Goal: Task Accomplishment & Management: Manage account settings

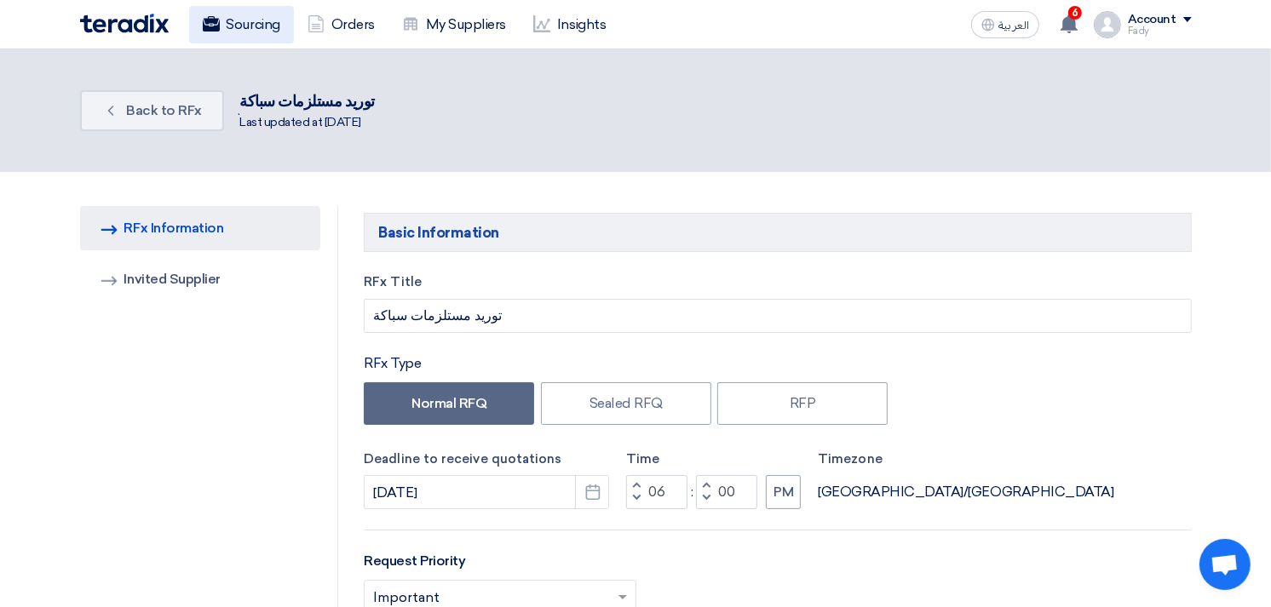
click at [267, 22] on link "Sourcing" at bounding box center [241, 24] width 105 height 37
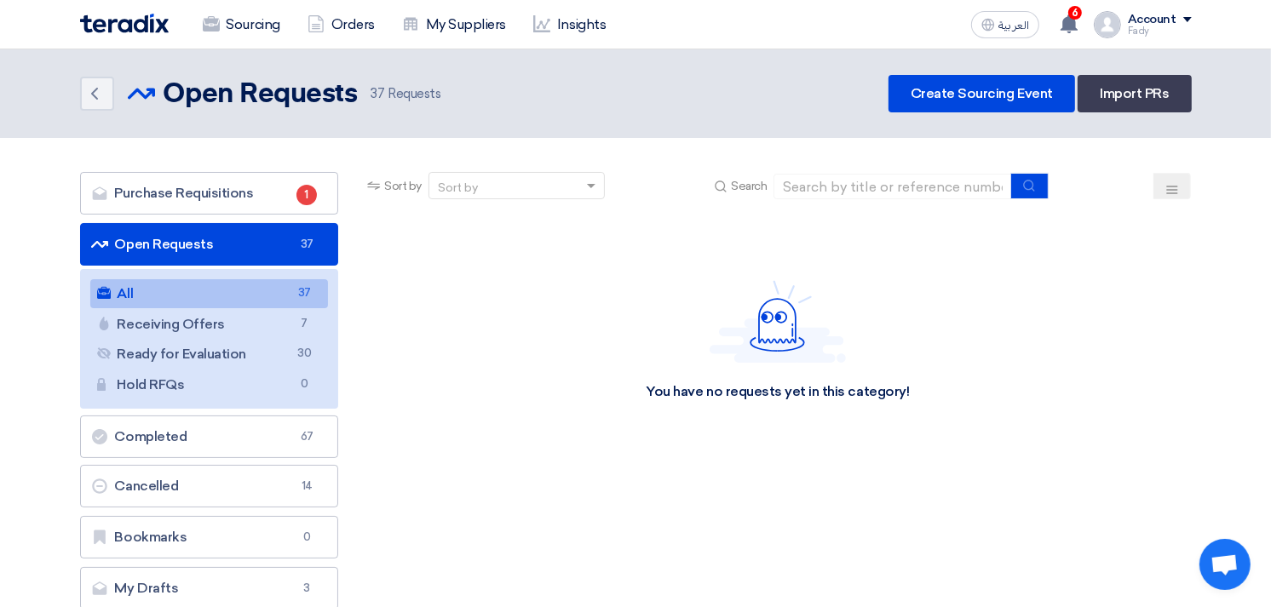
click at [165, 290] on link "All All 37" at bounding box center [209, 293] width 239 height 29
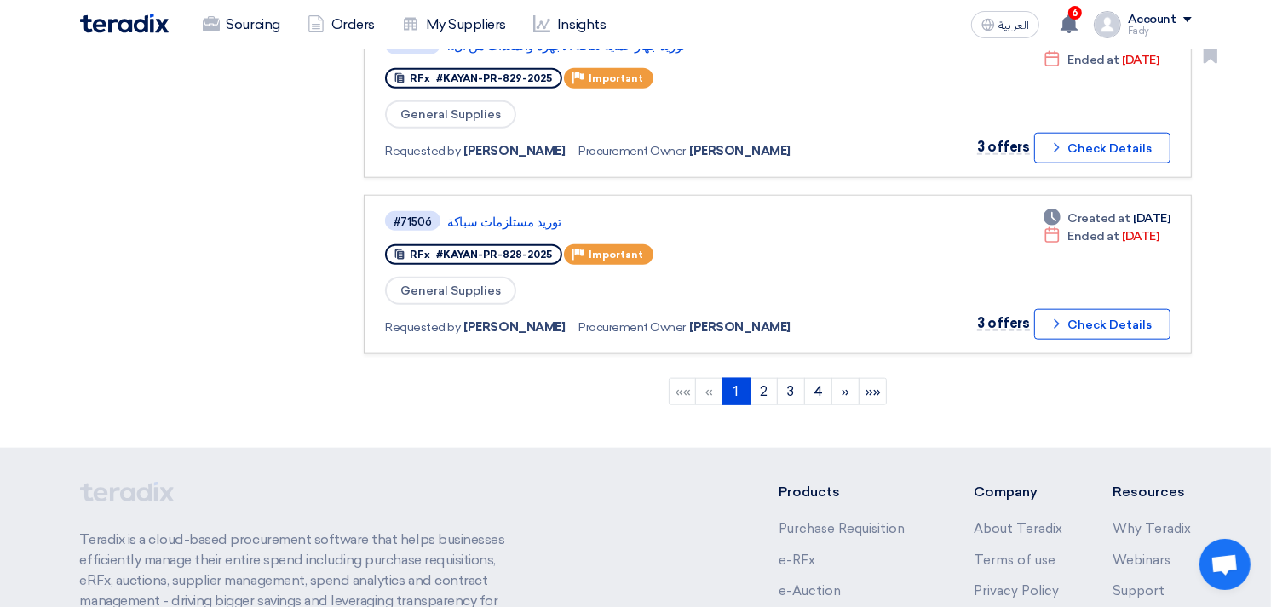
scroll to position [1608, 0]
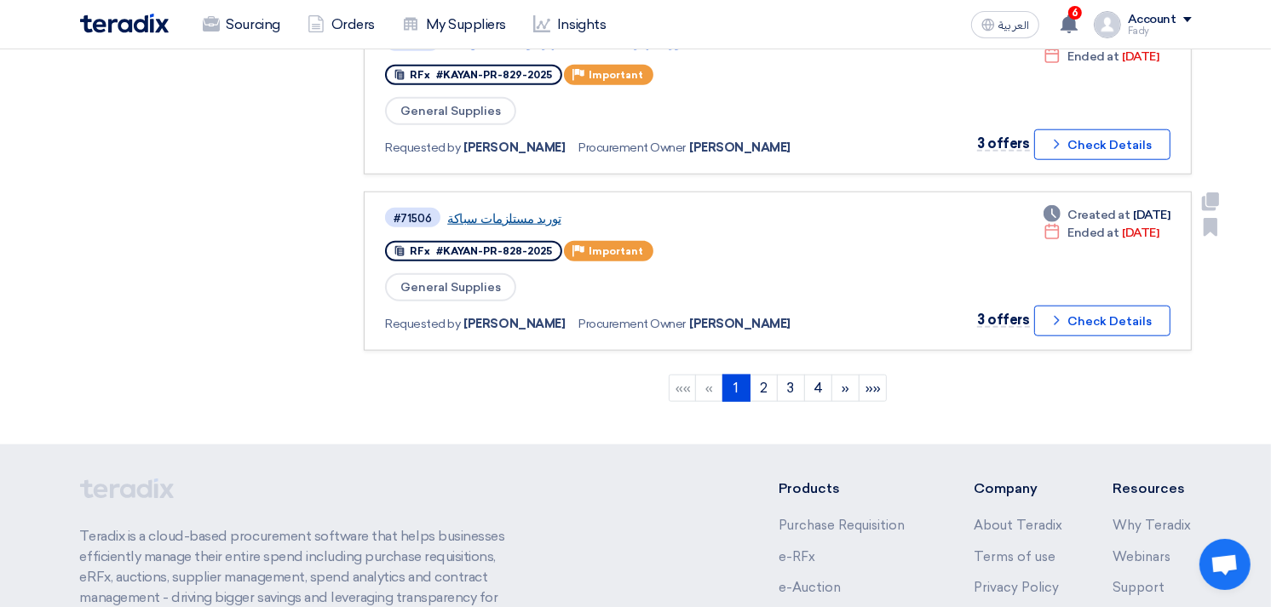
click at [496, 211] on link "توريد مستلزمات سباكة" at bounding box center [660, 218] width 426 height 15
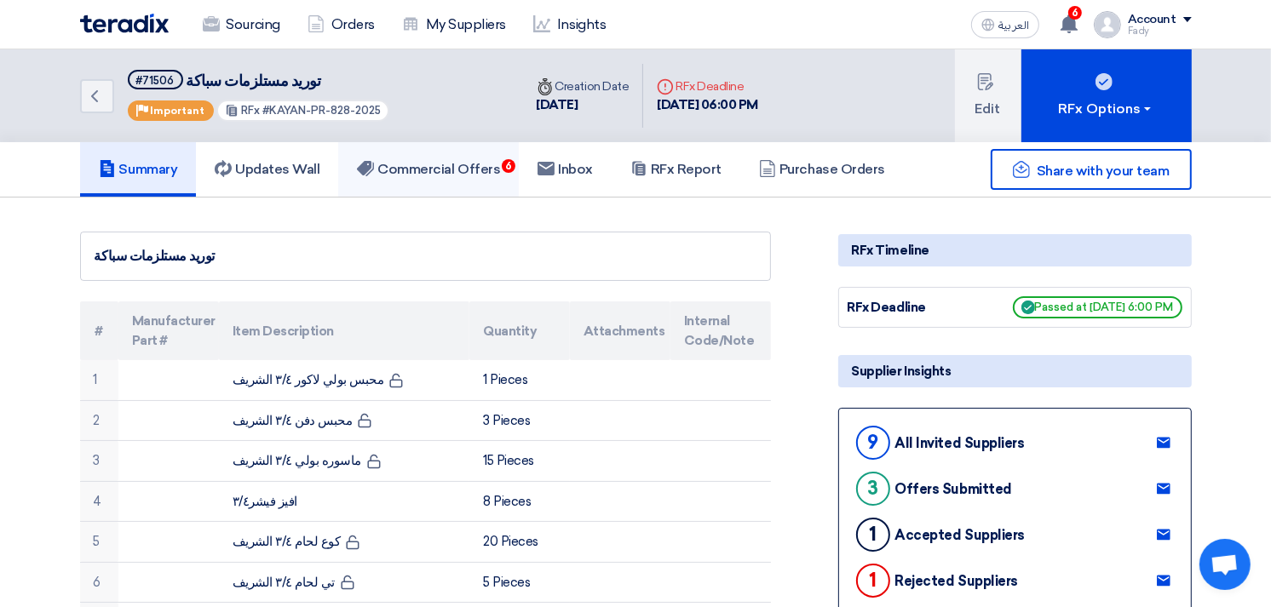
click at [448, 171] on h5 "Commercial Offers 6" at bounding box center [428, 169] width 143 height 17
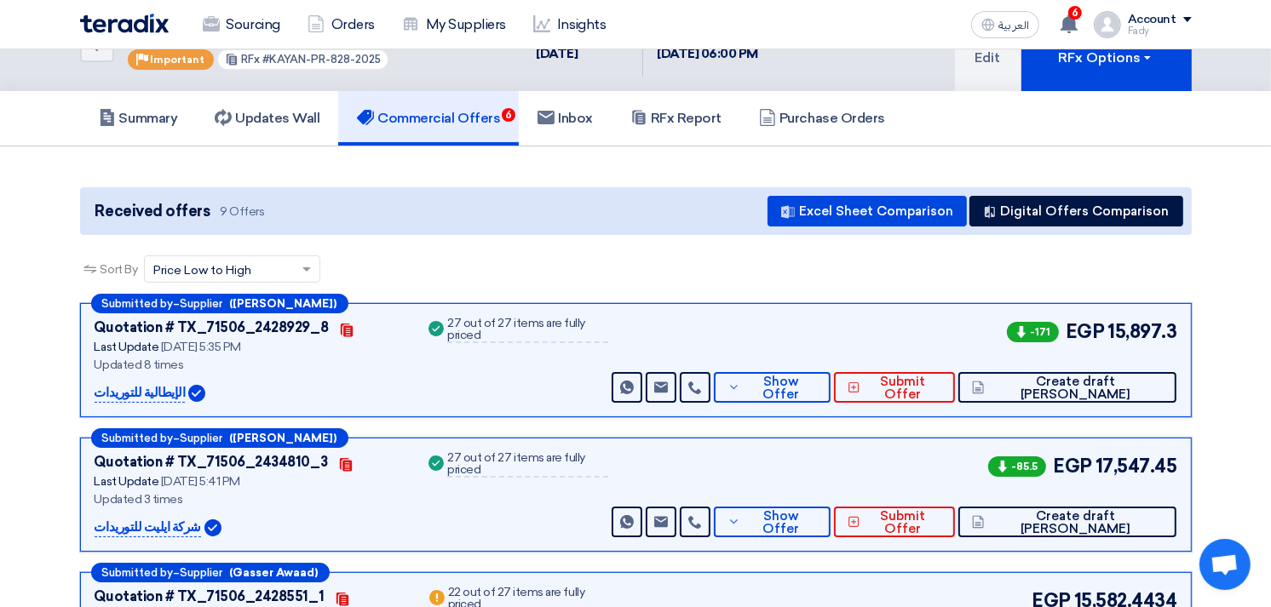
scroll to position [95, 0]
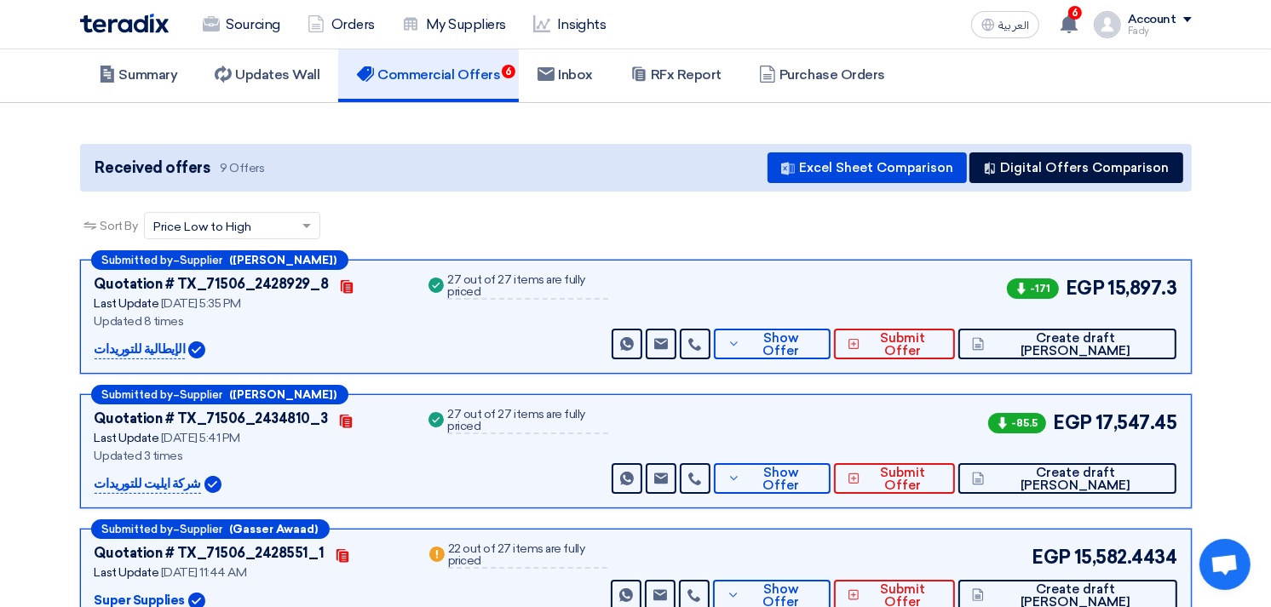
click at [1068, 5] on div "Sourcing Orders My Suppliers Insights العربية ع 6 You have a new offer for 'تور…" at bounding box center [635, 24] width 1137 height 49
click at [1074, 18] on span "6" at bounding box center [1075, 13] width 14 height 14
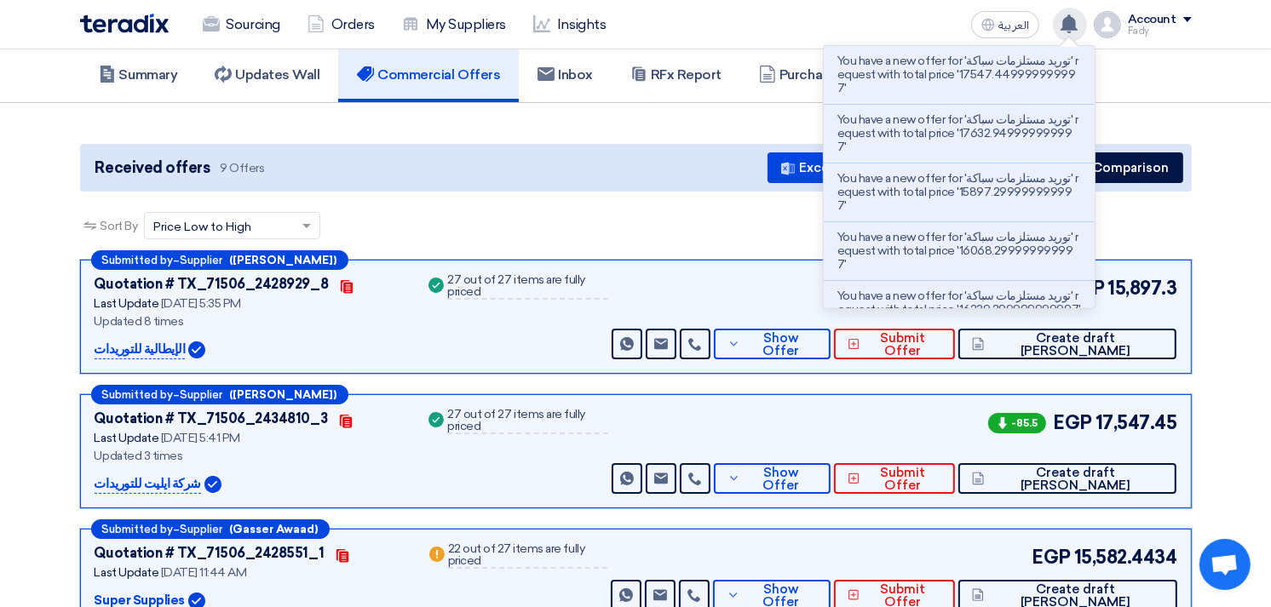
click at [582, 239] on div "Sort By Sort by × Price Low to High ×" at bounding box center [636, 236] width 1112 height 48
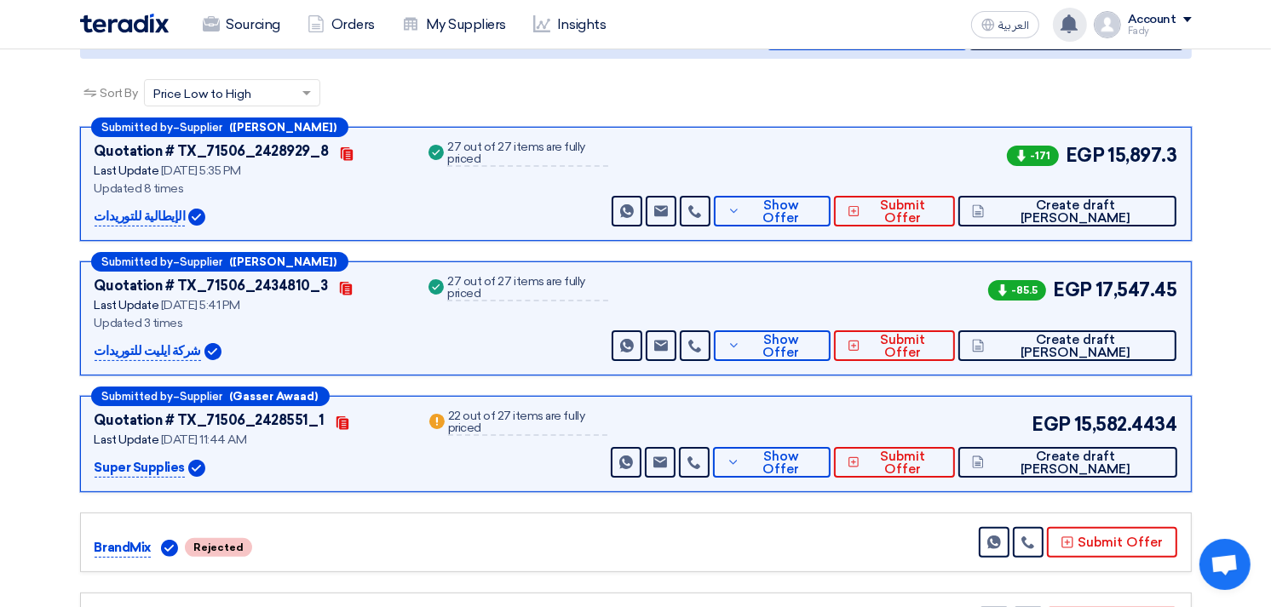
scroll to position [284, 0]
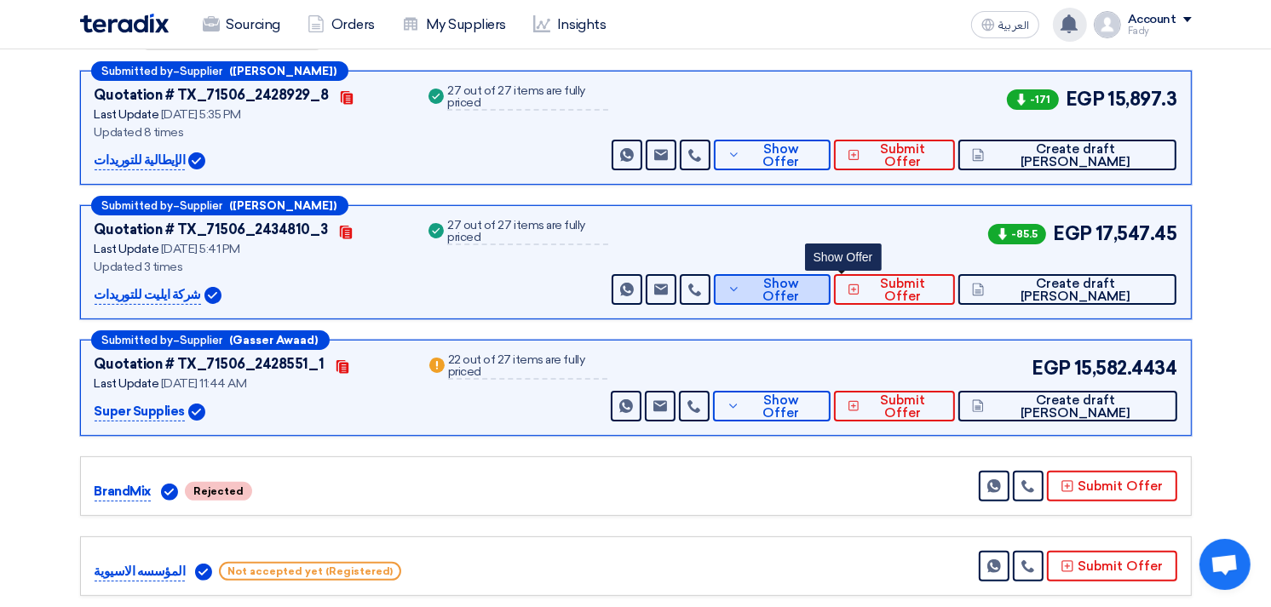
click at [817, 282] on span "Show Offer" at bounding box center [781, 291] width 72 height 26
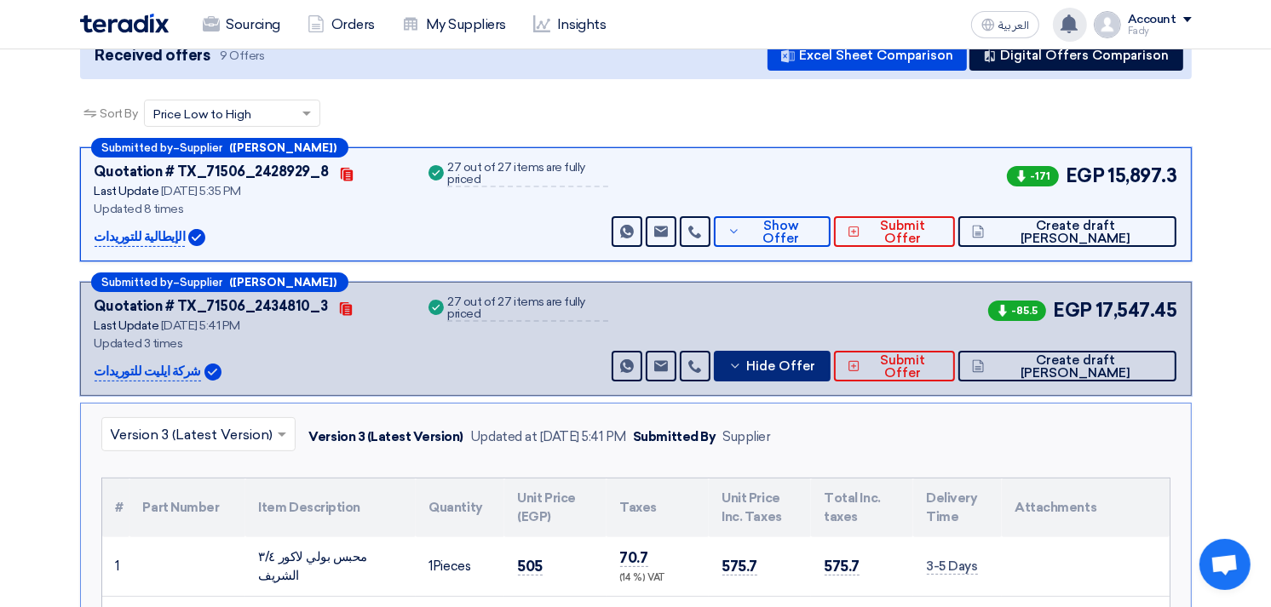
scroll to position [189, 0]
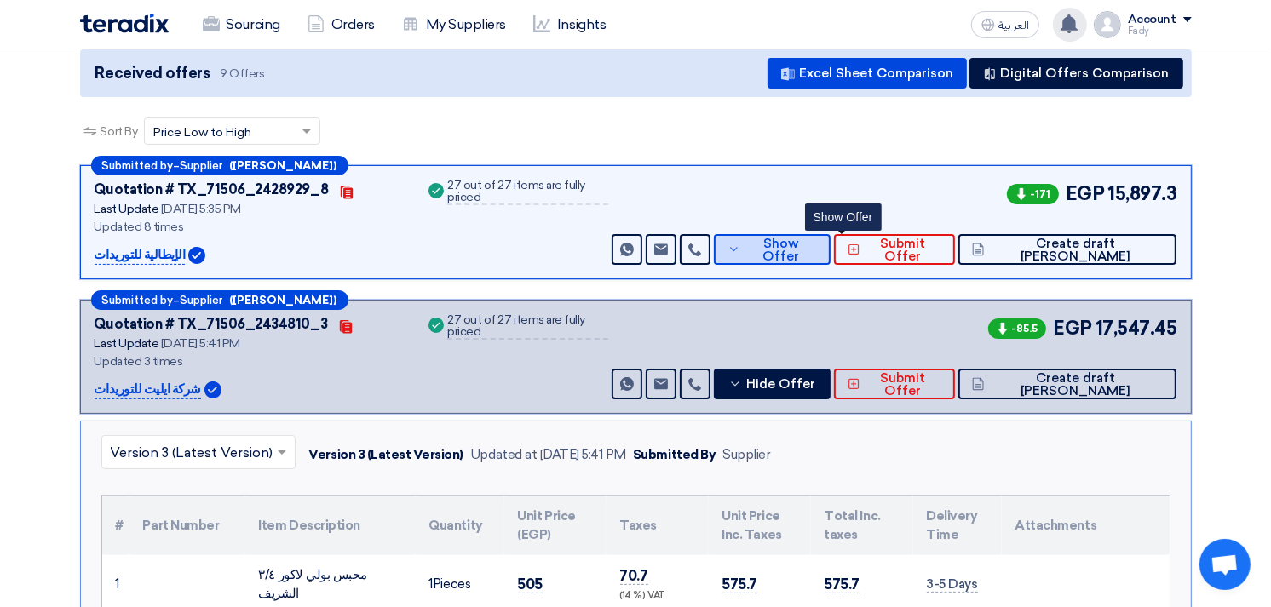
click at [831, 234] on button "Show Offer" at bounding box center [772, 249] width 117 height 31
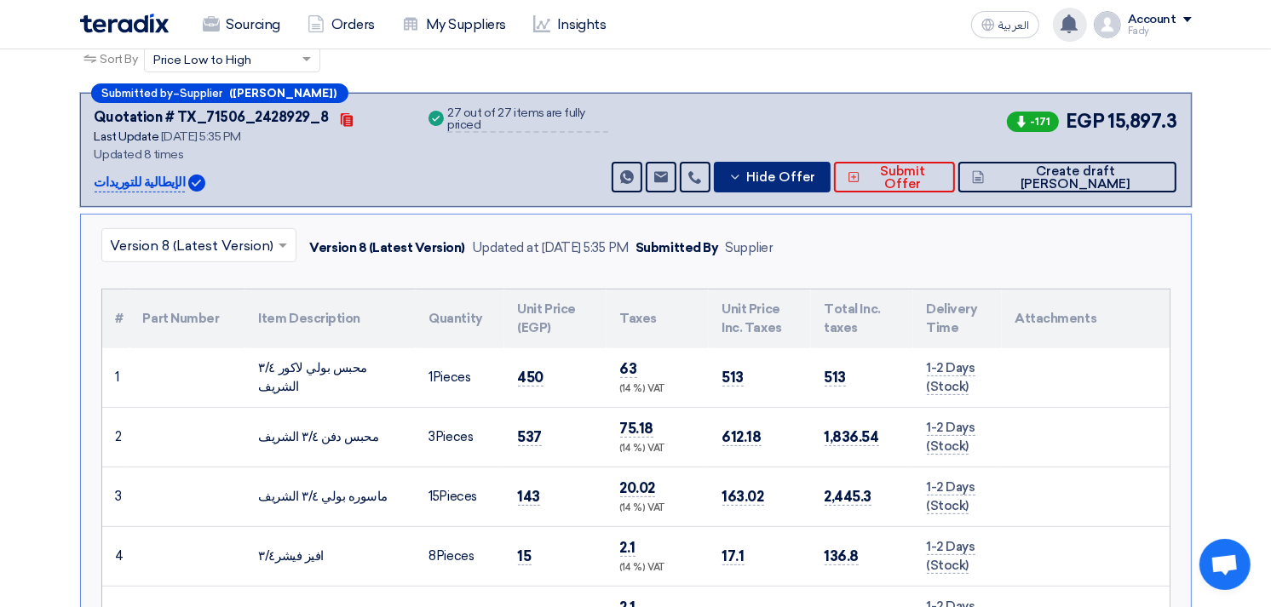
scroll to position [284, 0]
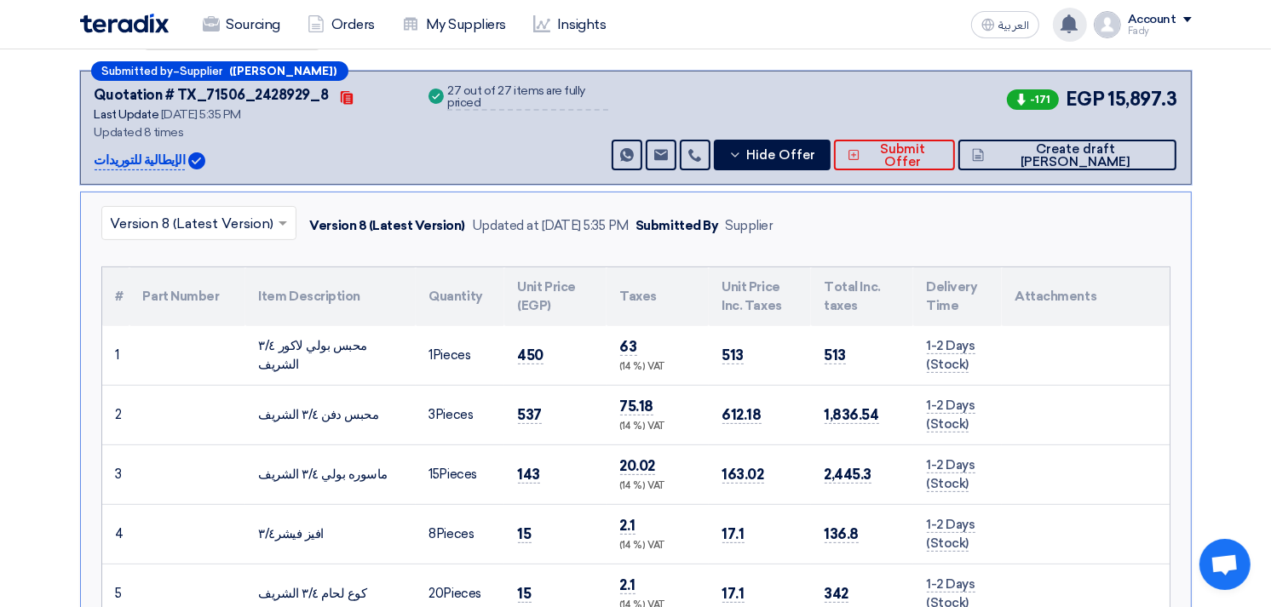
click at [308, 477] on div "ماسوره بولي ٣/٤ الشريف" at bounding box center [330, 475] width 143 height 20
click at [308, 475] on div "ماسوره بولي ٣/٤ الشريف" at bounding box center [330, 475] width 143 height 20
copy tr "ماسوره بولي ٣/٤ الشريف"
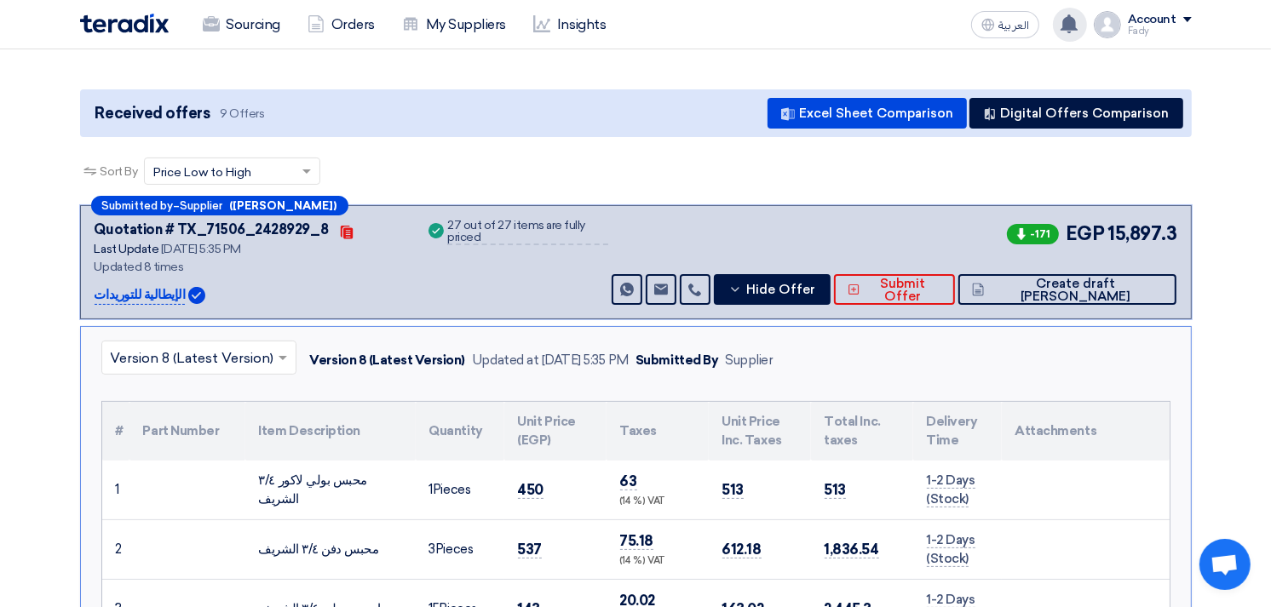
scroll to position [143, 0]
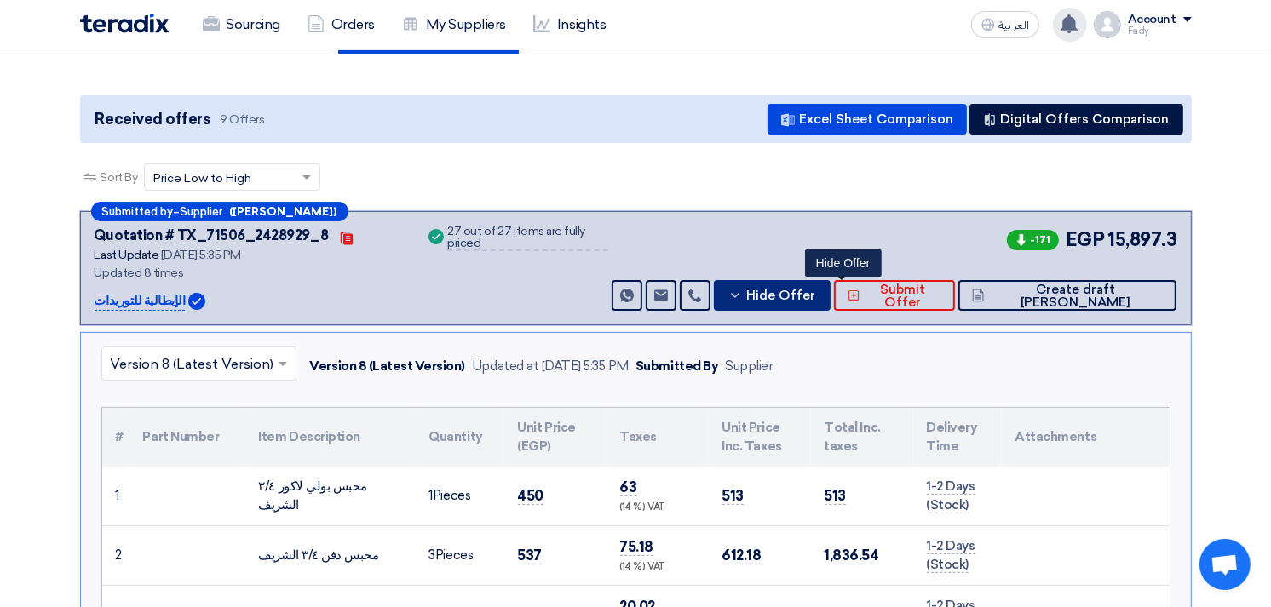
click at [815, 290] on span "Hide Offer" at bounding box center [780, 296] width 69 height 13
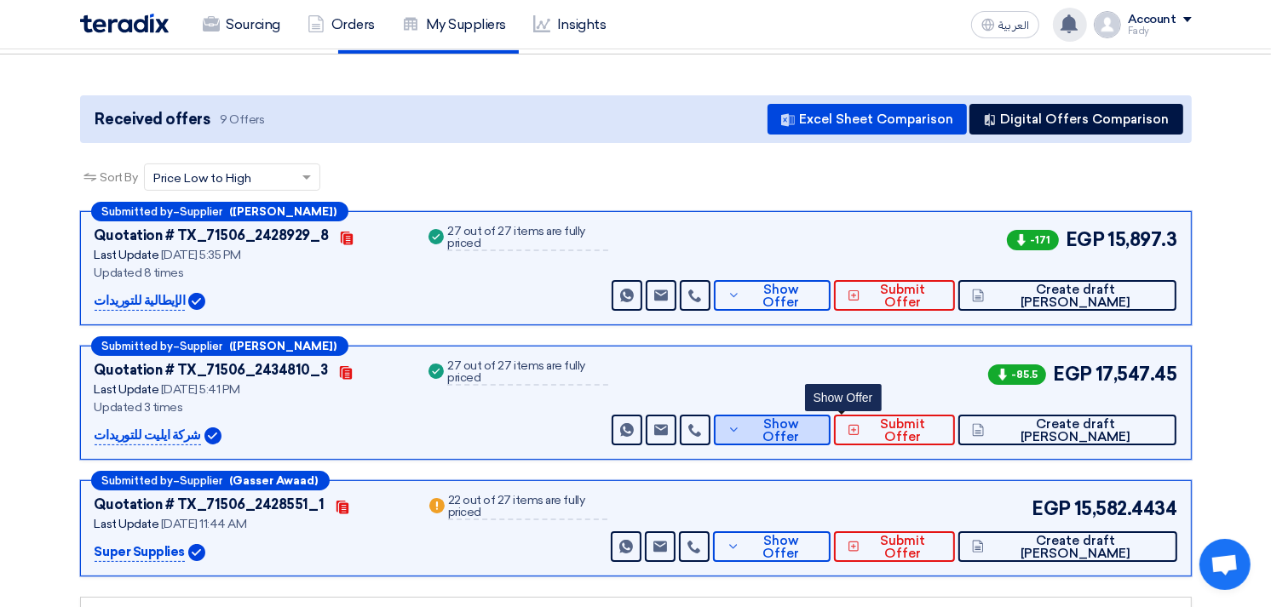
click at [817, 427] on span "Show Offer" at bounding box center [781, 431] width 72 height 26
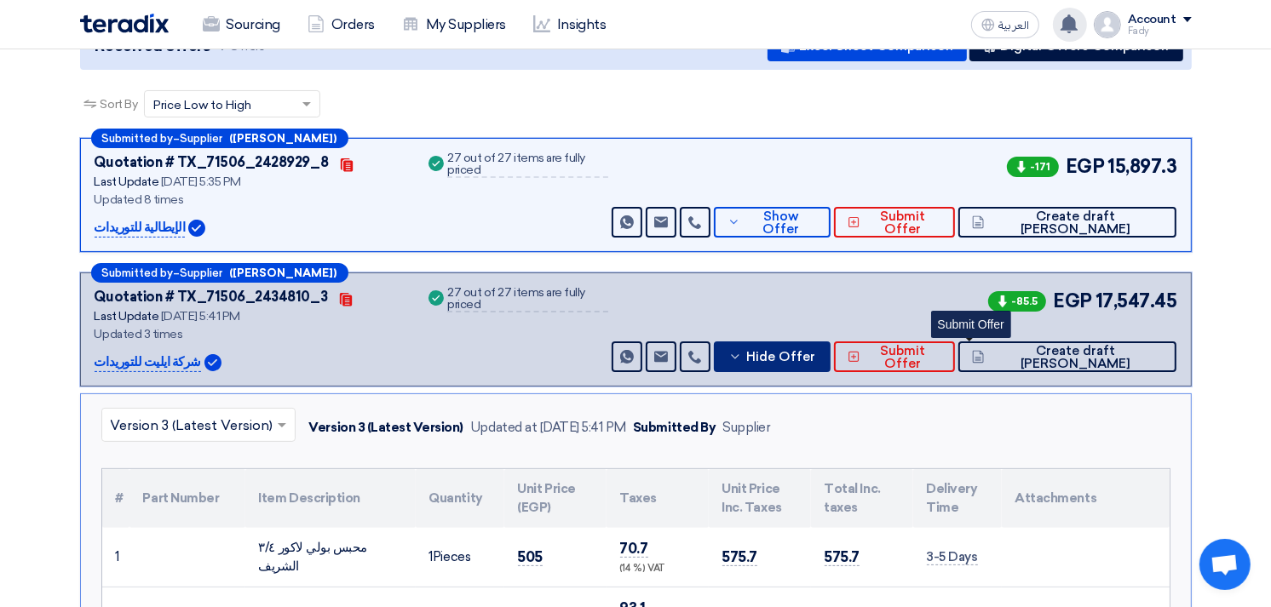
scroll to position [0, 0]
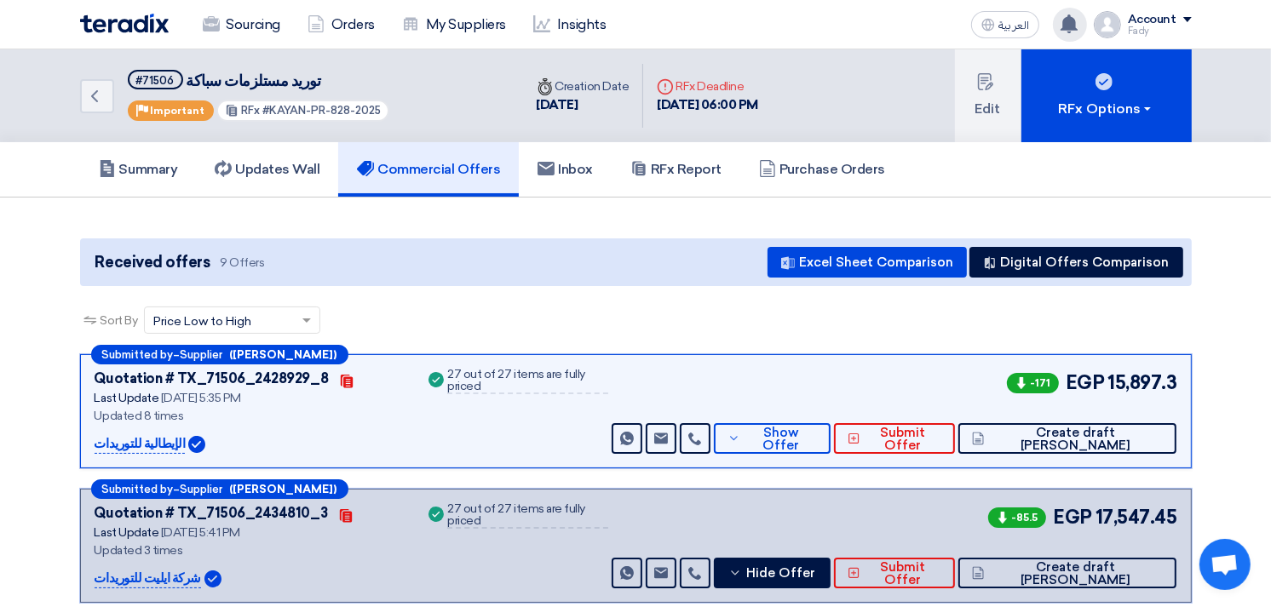
click at [1072, 19] on use at bounding box center [1069, 23] width 17 height 19
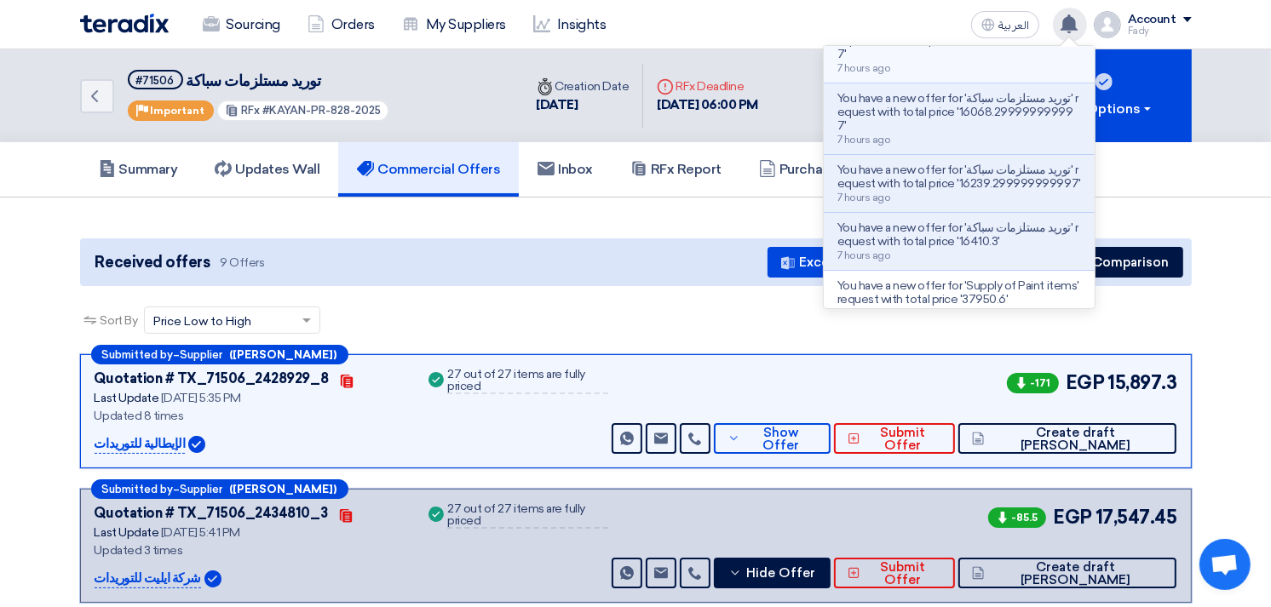
scroll to position [284, 0]
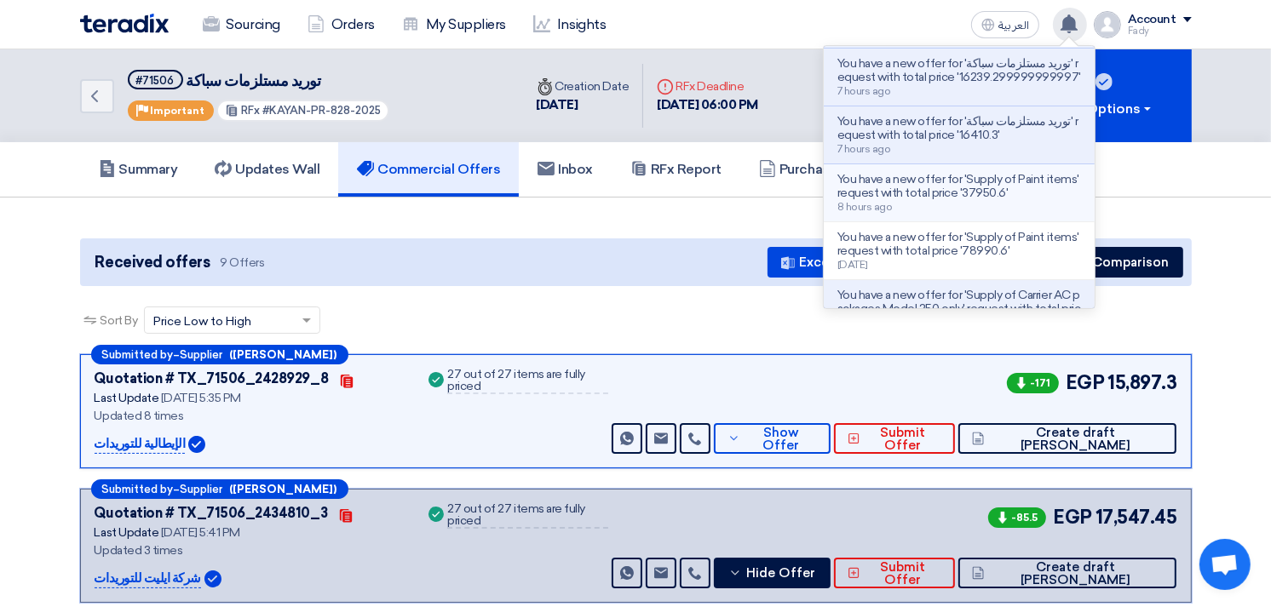
click at [1015, 200] on p "You have a new offer for 'Supply of Paint items' request with total price '3795…" at bounding box center [959, 186] width 244 height 27
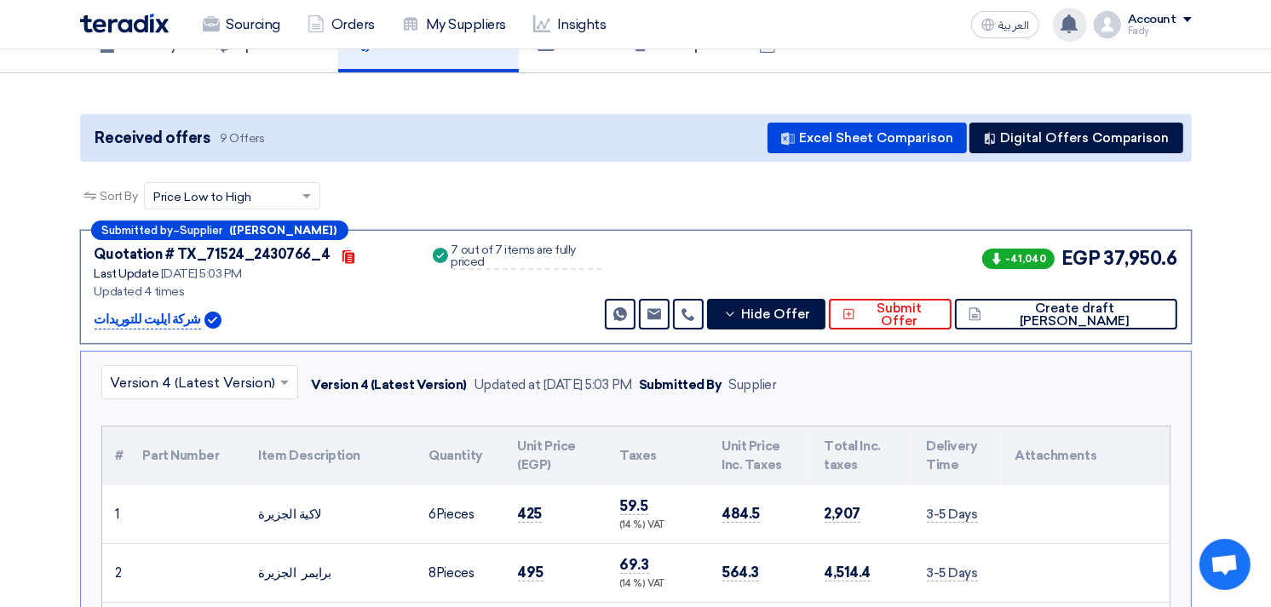
scroll to position [352, 0]
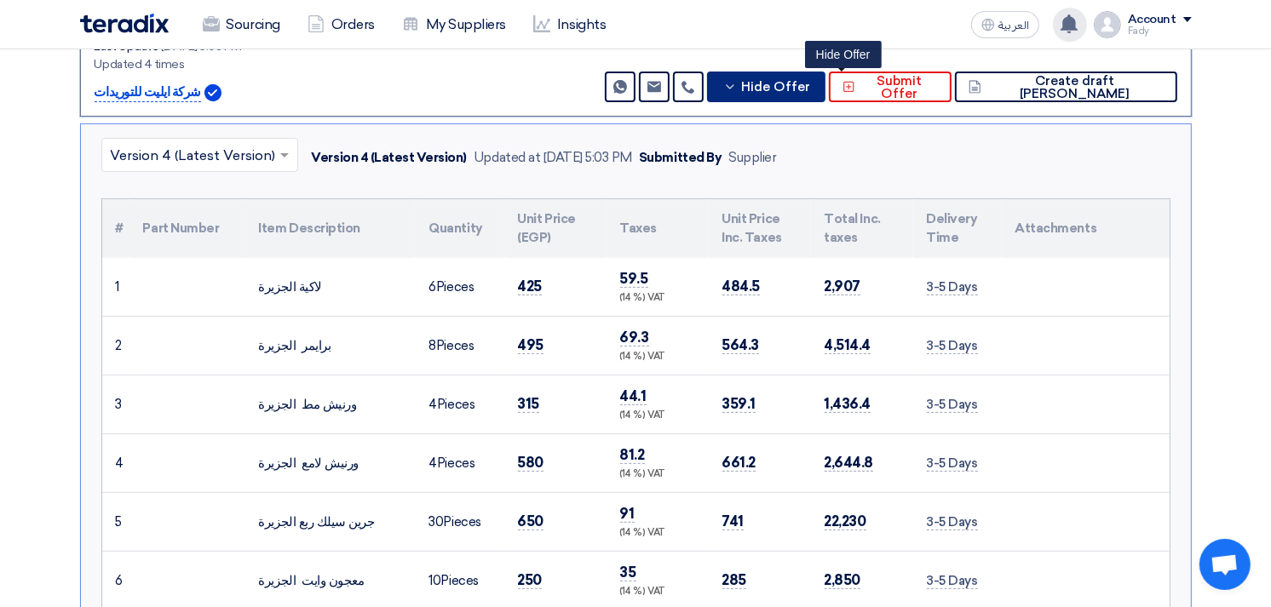
click at [810, 83] on span "Hide Offer" at bounding box center [775, 87] width 69 height 13
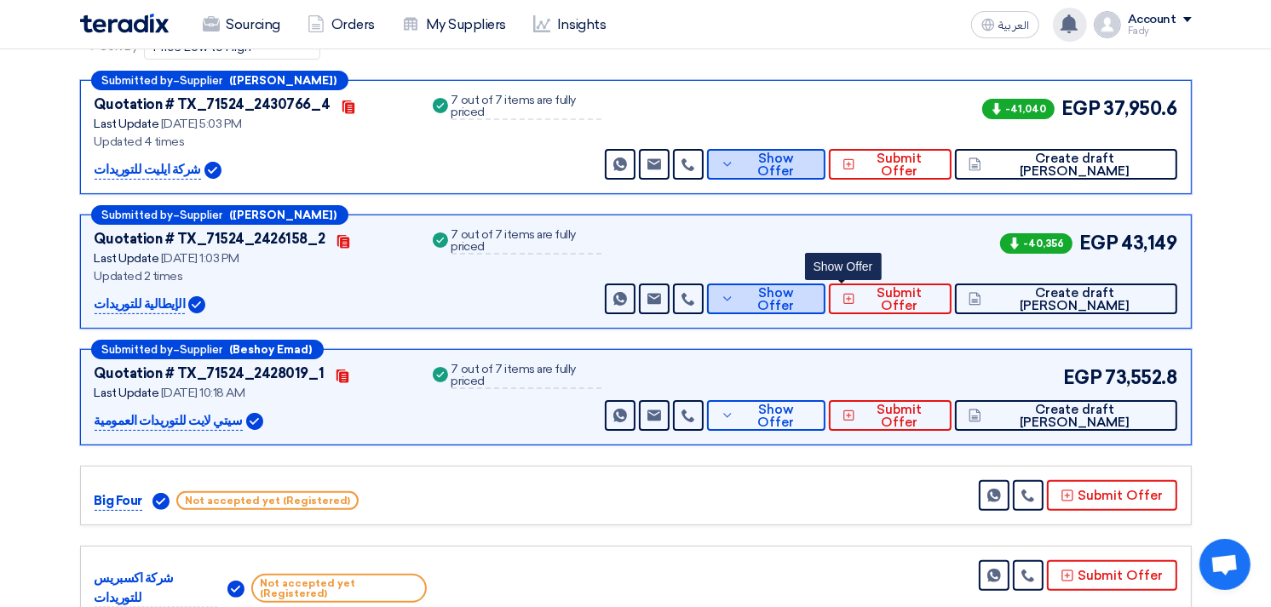
scroll to position [163, 0]
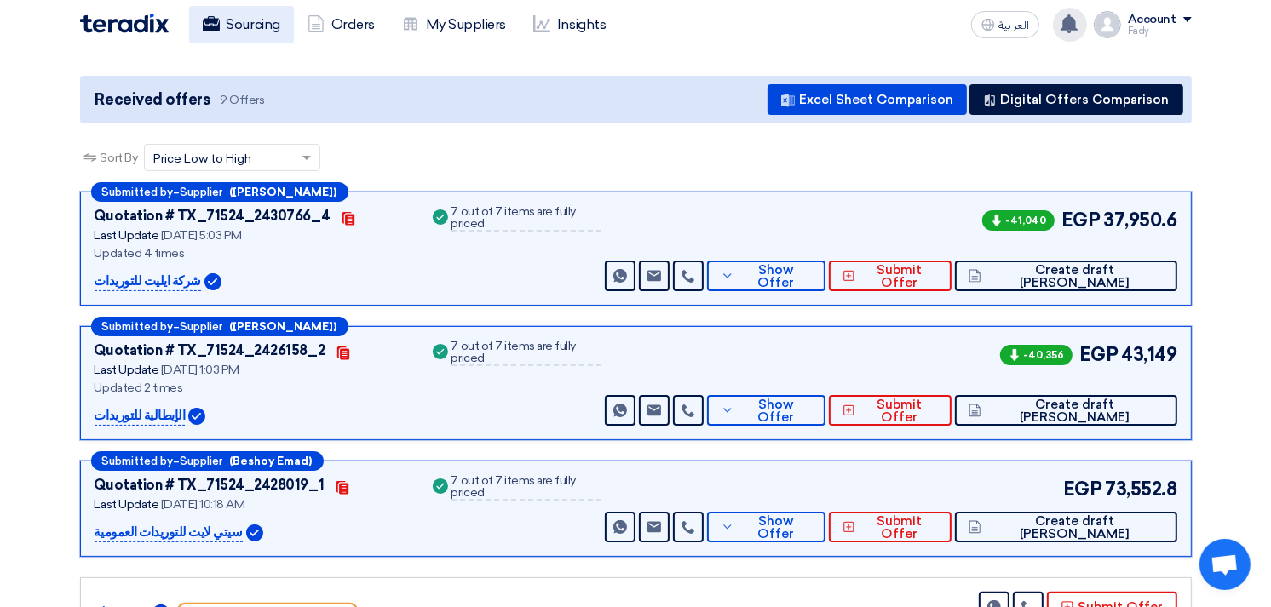
click at [254, 15] on link "Sourcing" at bounding box center [241, 24] width 105 height 37
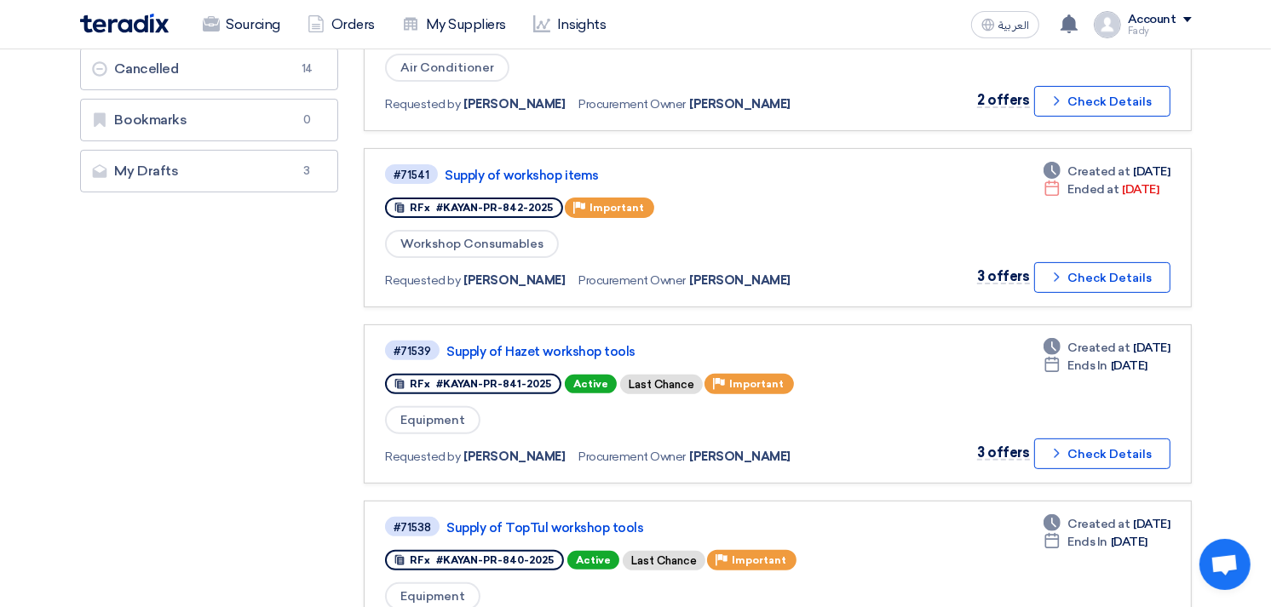
scroll to position [418, 0]
click at [559, 520] on link "Supply of TopTul workshop tools" at bounding box center [659, 527] width 426 height 15
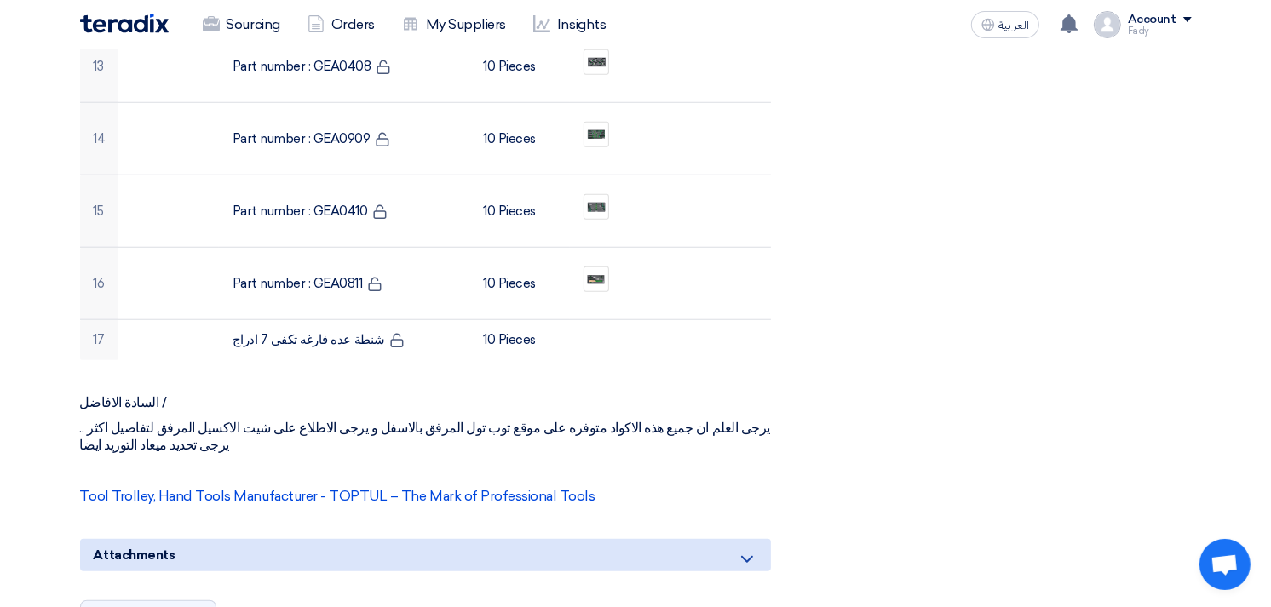
scroll to position [1198, 0]
